Goal: Find specific page/section: Find specific page/section

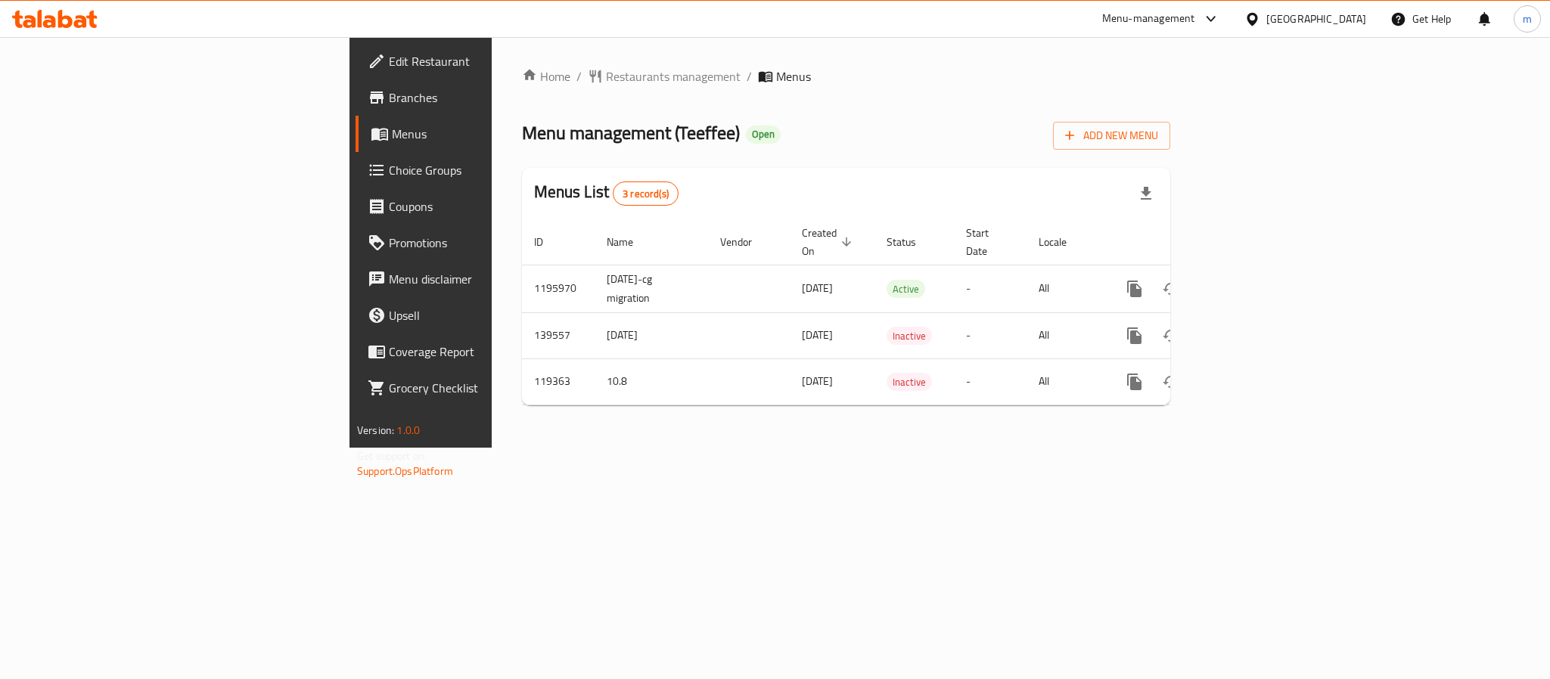
click at [1274, 9] on div "[GEOGRAPHIC_DATA]" at bounding box center [1305, 19] width 146 height 36
click at [1277, 21] on div "[GEOGRAPHIC_DATA]" at bounding box center [1316, 19] width 100 height 17
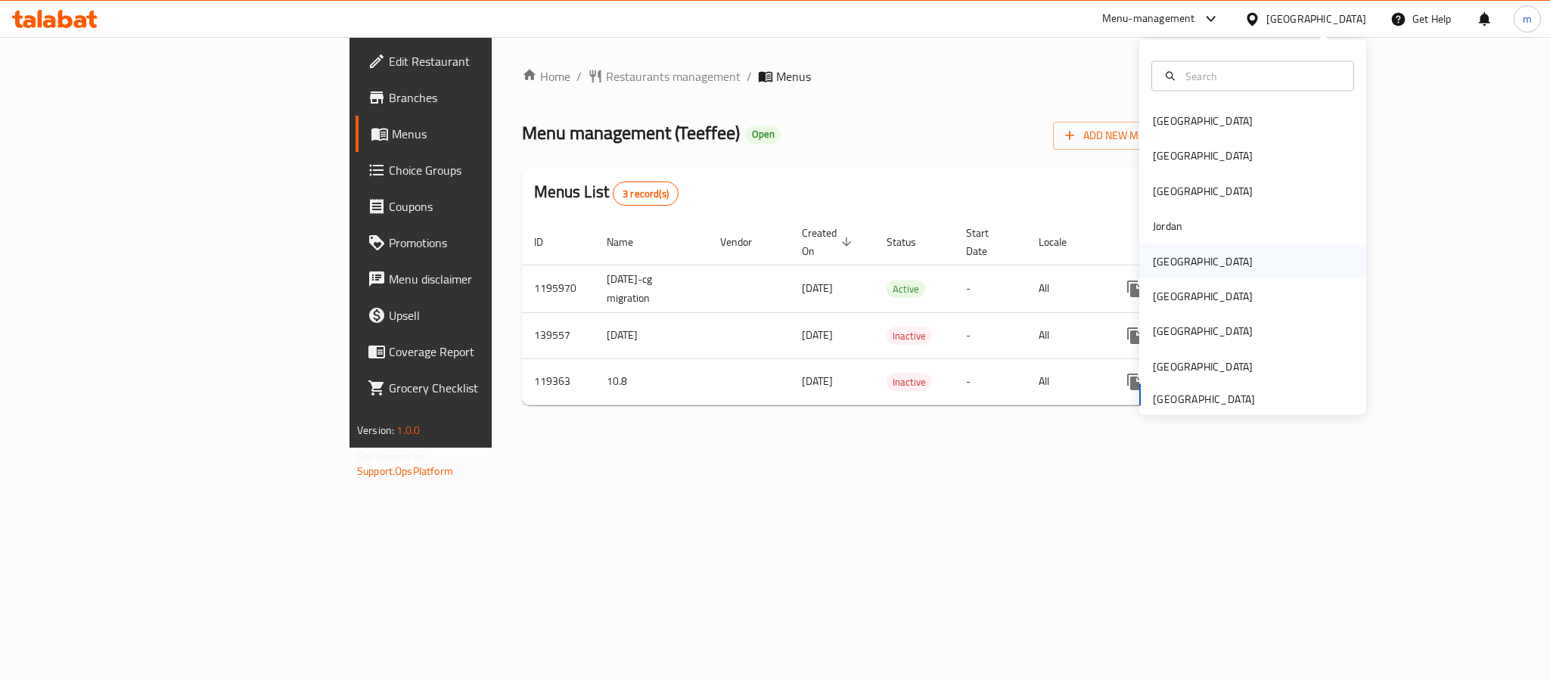
click at [1177, 259] on div "[GEOGRAPHIC_DATA]" at bounding box center [1202, 261] width 124 height 35
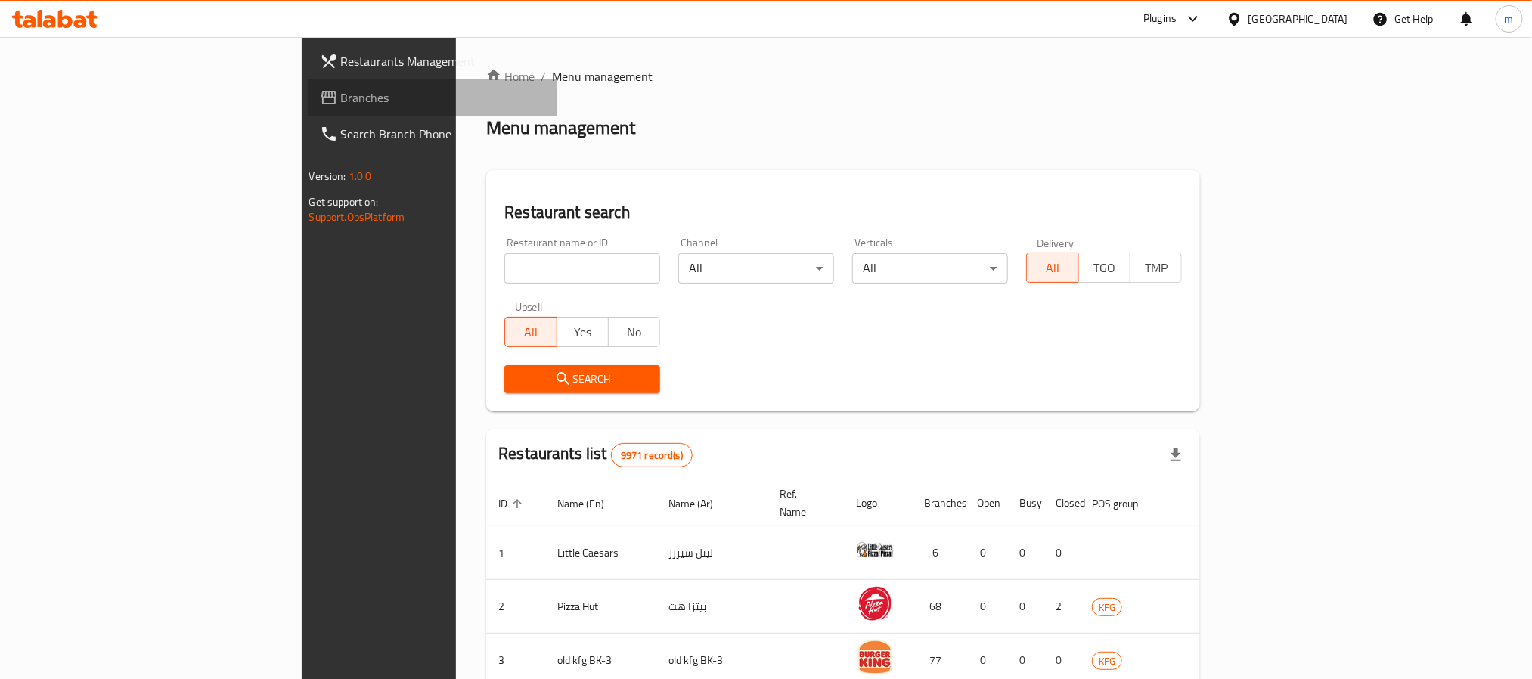
click at [308, 109] on link "Branches" at bounding box center [433, 97] width 250 height 36
